Goal: Information Seeking & Learning: Find specific fact

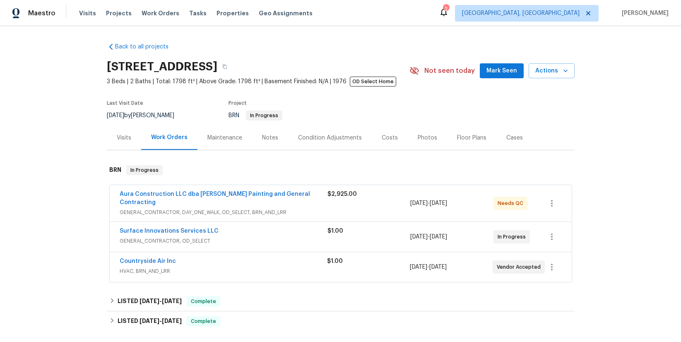
scroll to position [92, 0]
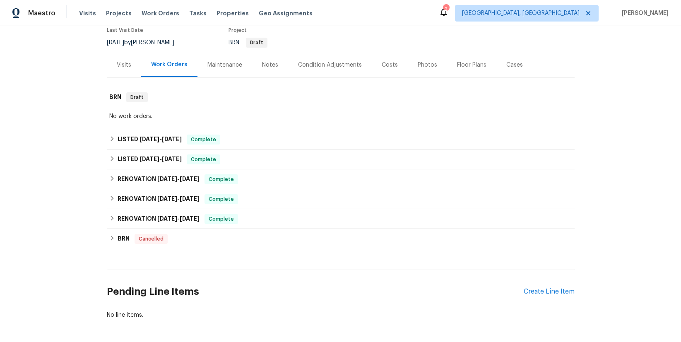
scroll to position [74, 0]
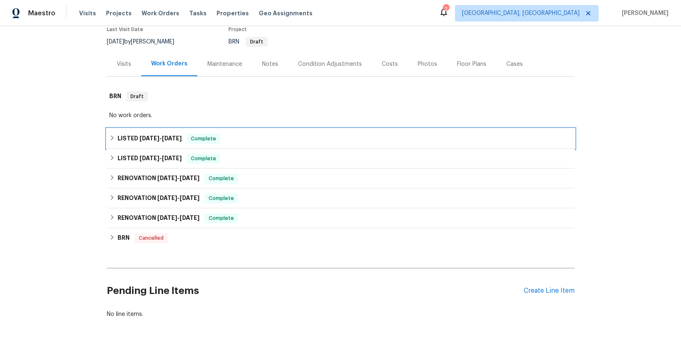
click at [158, 136] on span "[DATE] - [DATE]" at bounding box center [161, 138] width 42 height 6
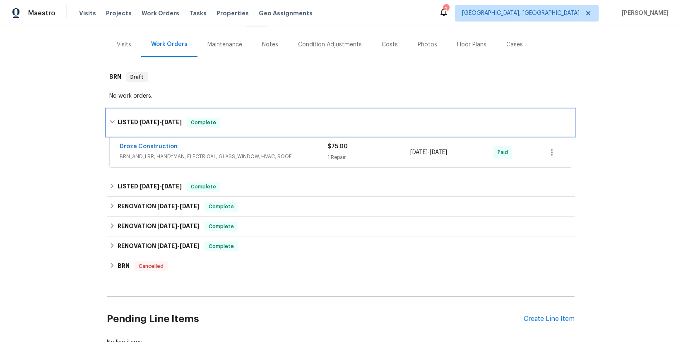
scroll to position [160, 0]
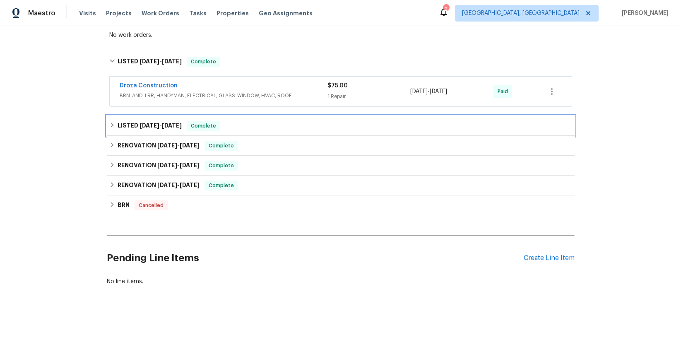
click at [146, 123] on span "[DATE]" at bounding box center [150, 126] width 20 height 6
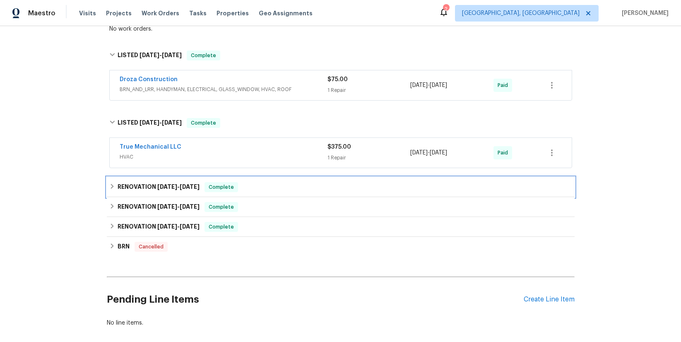
click at [152, 188] on h6 "RENOVATION [DATE] - [DATE]" at bounding box center [159, 187] width 82 height 10
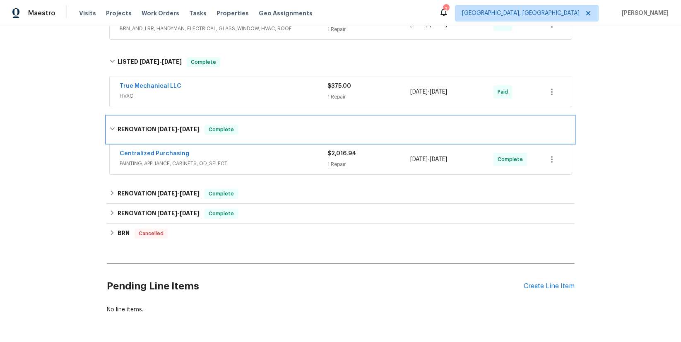
scroll to position [223, 0]
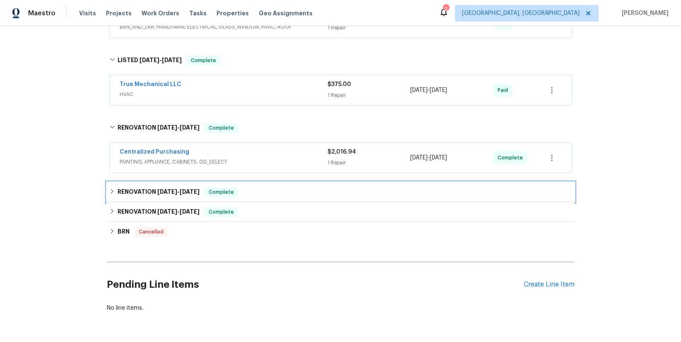
click at [157, 189] on span "[DATE]" at bounding box center [167, 192] width 20 height 6
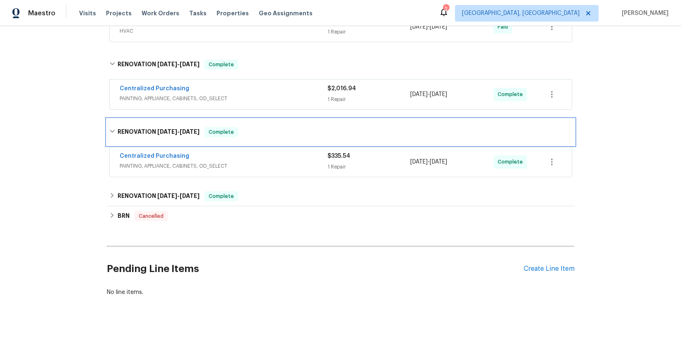
scroll to position [293, 0]
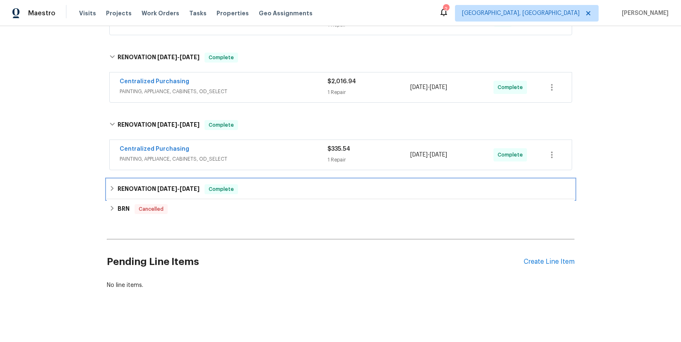
click at [157, 190] on span "[DATE]" at bounding box center [167, 189] width 20 height 6
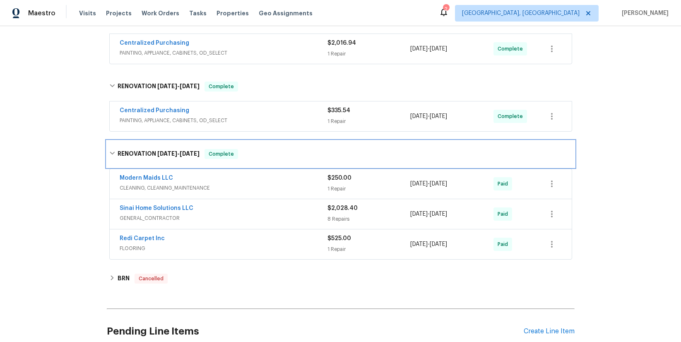
scroll to position [365, 0]
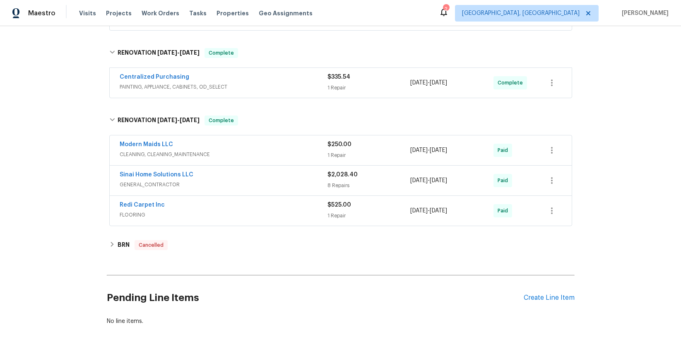
click at [164, 183] on span "GENERAL_CONTRACTOR" at bounding box center [224, 185] width 208 height 8
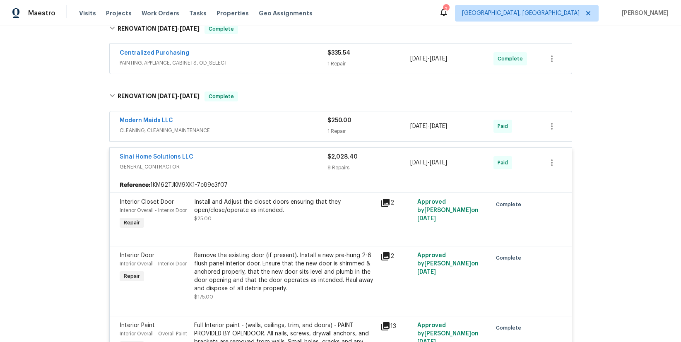
scroll to position [294, 0]
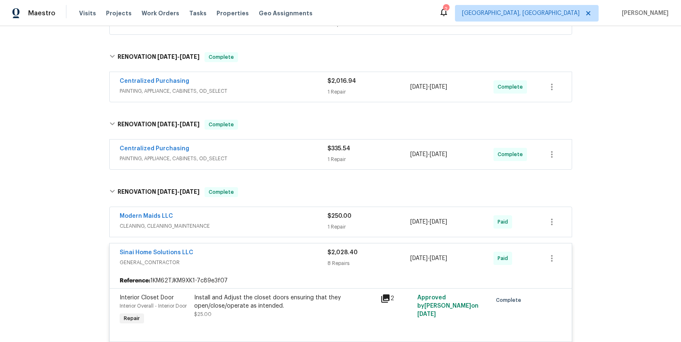
click at [160, 155] on span "PAINTING, APPLIANCE, CABINETS, OD_SELECT" at bounding box center [224, 159] width 208 height 8
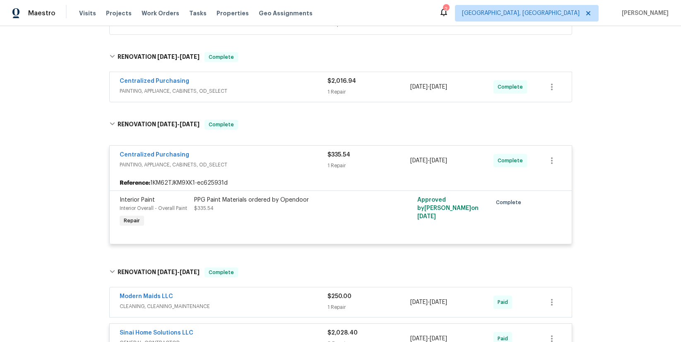
click at [176, 89] on span "PAINTING, APPLIANCE, CABINETS, OD_SELECT" at bounding box center [224, 91] width 208 height 8
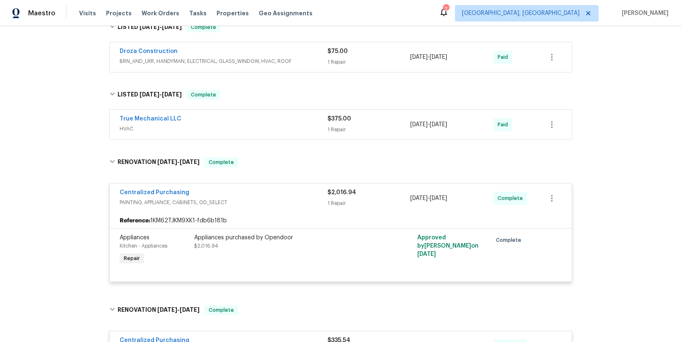
scroll to position [135, 0]
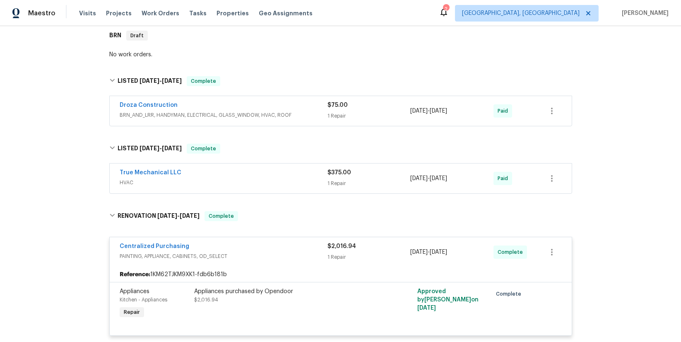
click at [126, 181] on span "HVAC" at bounding box center [224, 183] width 208 height 8
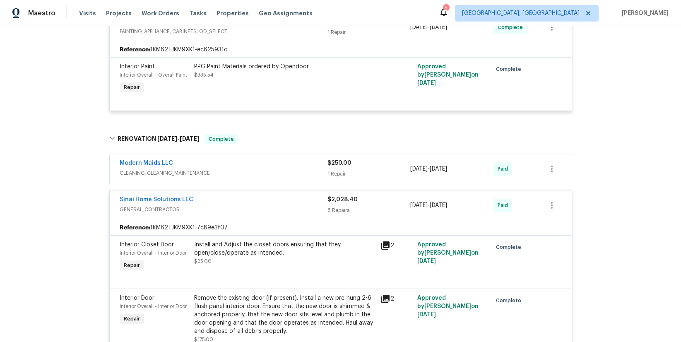
scroll to position [732, 0]
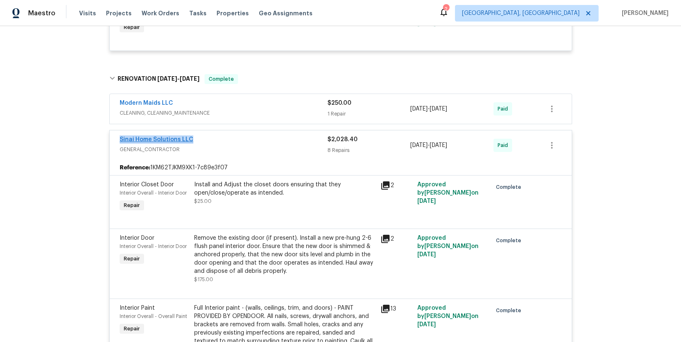
drag, startPoint x: 187, startPoint y: 138, endPoint x: 128, endPoint y: 140, distance: 59.3
click at [115, 140] on div "Sinai Home Solutions LLC GENERAL_CONTRACTOR $2,028.40 8 Repairs [DATE] - [DATE]…" at bounding box center [341, 145] width 462 height 30
copy link "Sinai Home Solutions LLC"
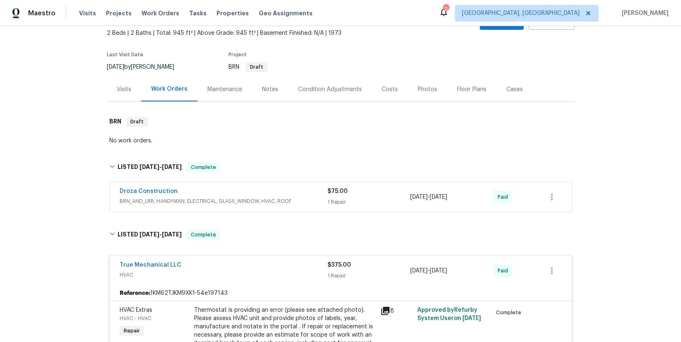
scroll to position [0, 0]
